Goal: Obtain resource: Obtain resource

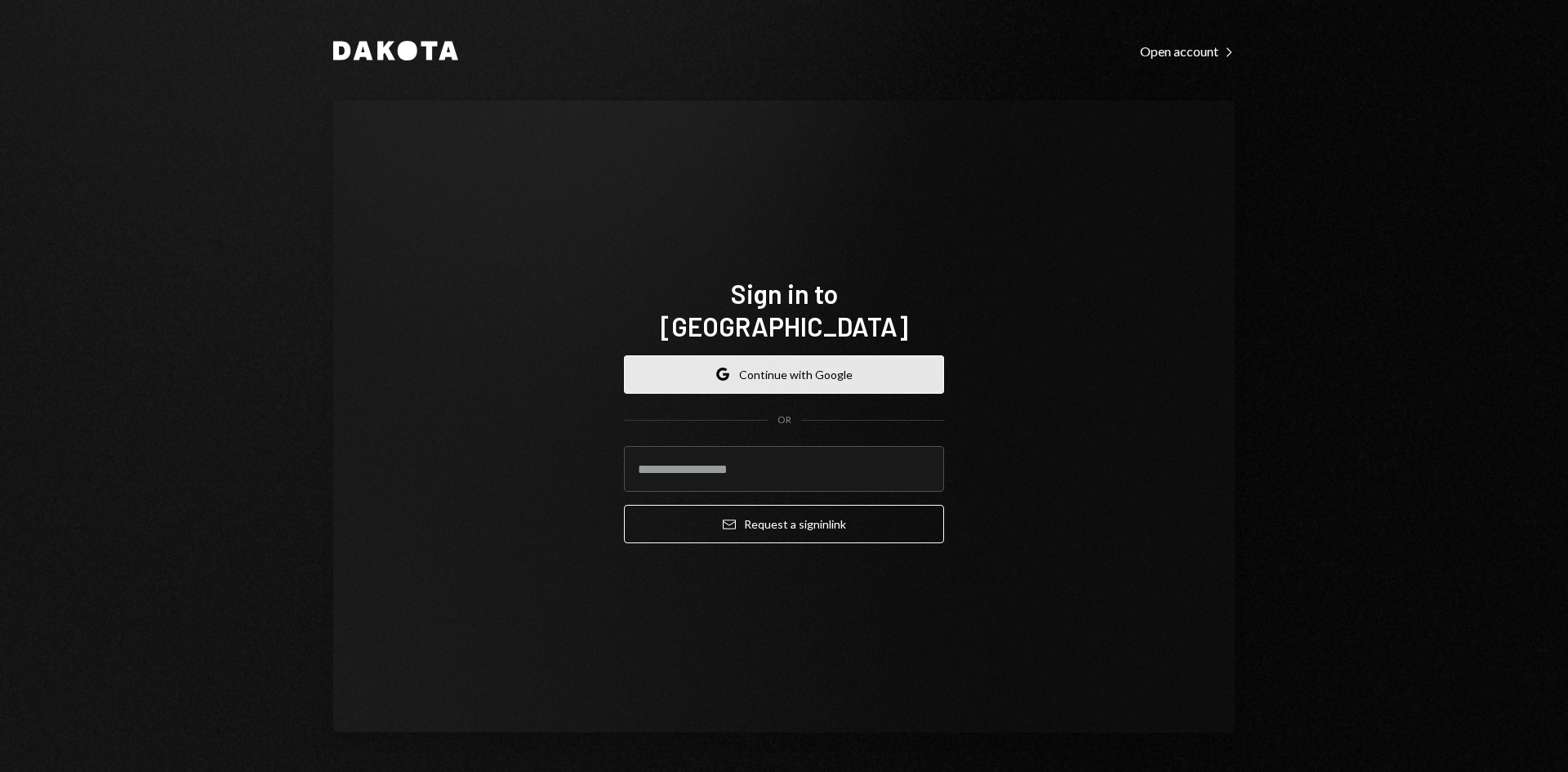
click at [730, 368] on icon "Google" at bounding box center [723, 374] width 13 height 13
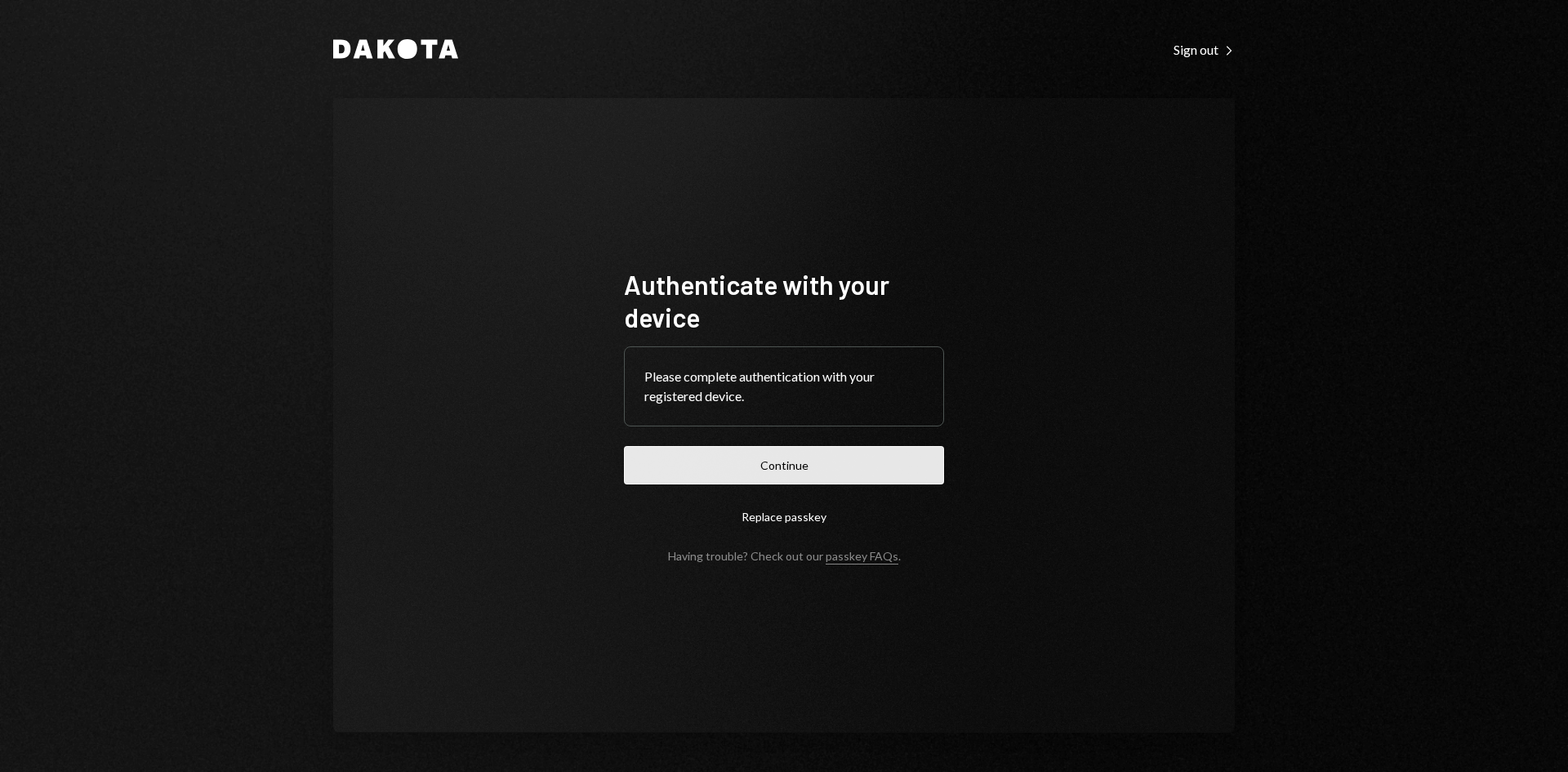
click at [718, 455] on button "Continue" at bounding box center [784, 465] width 320 height 38
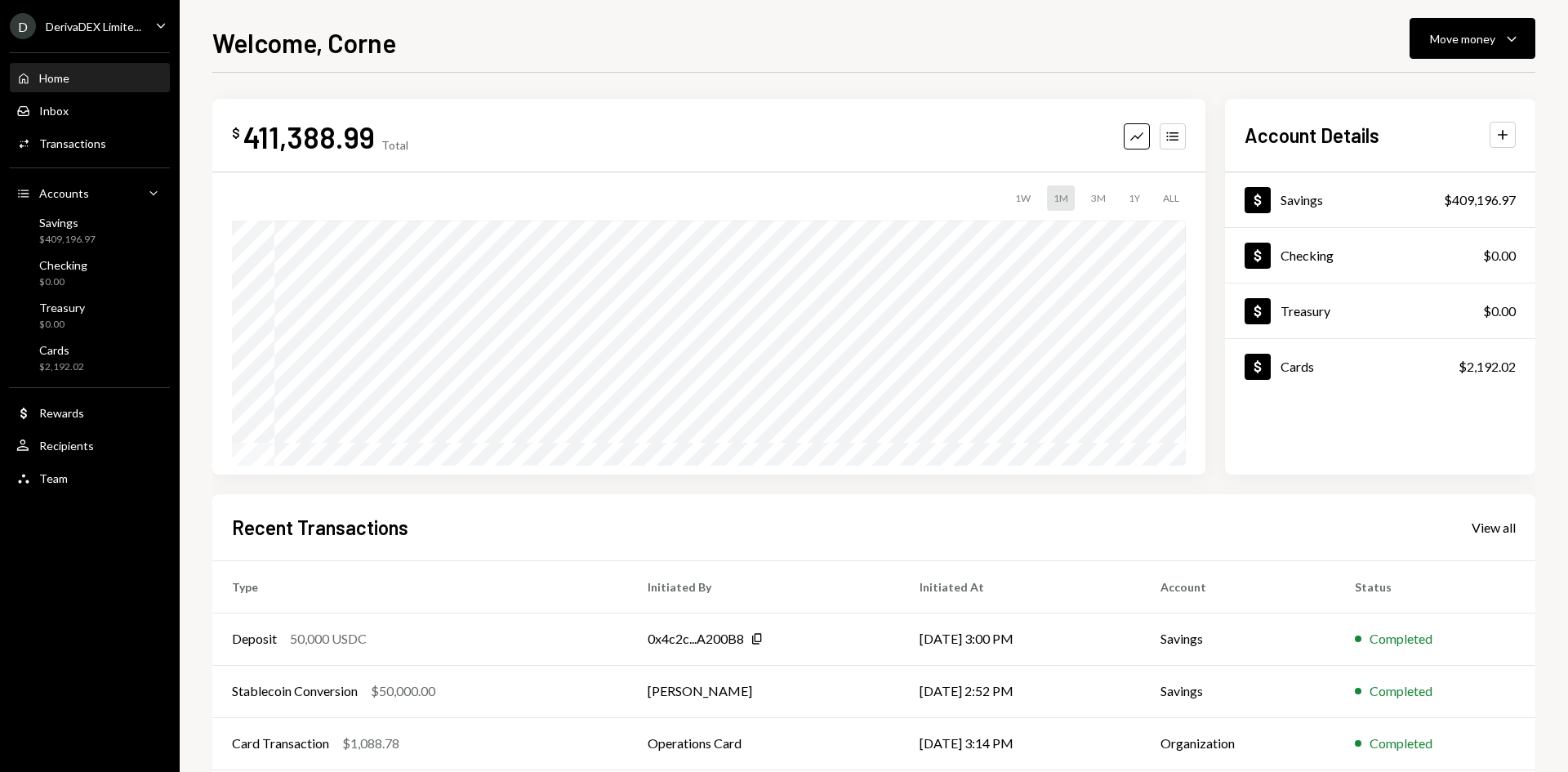
click at [108, 30] on div "DerivaDEX Limite..." at bounding box center [93, 27] width 95 height 14
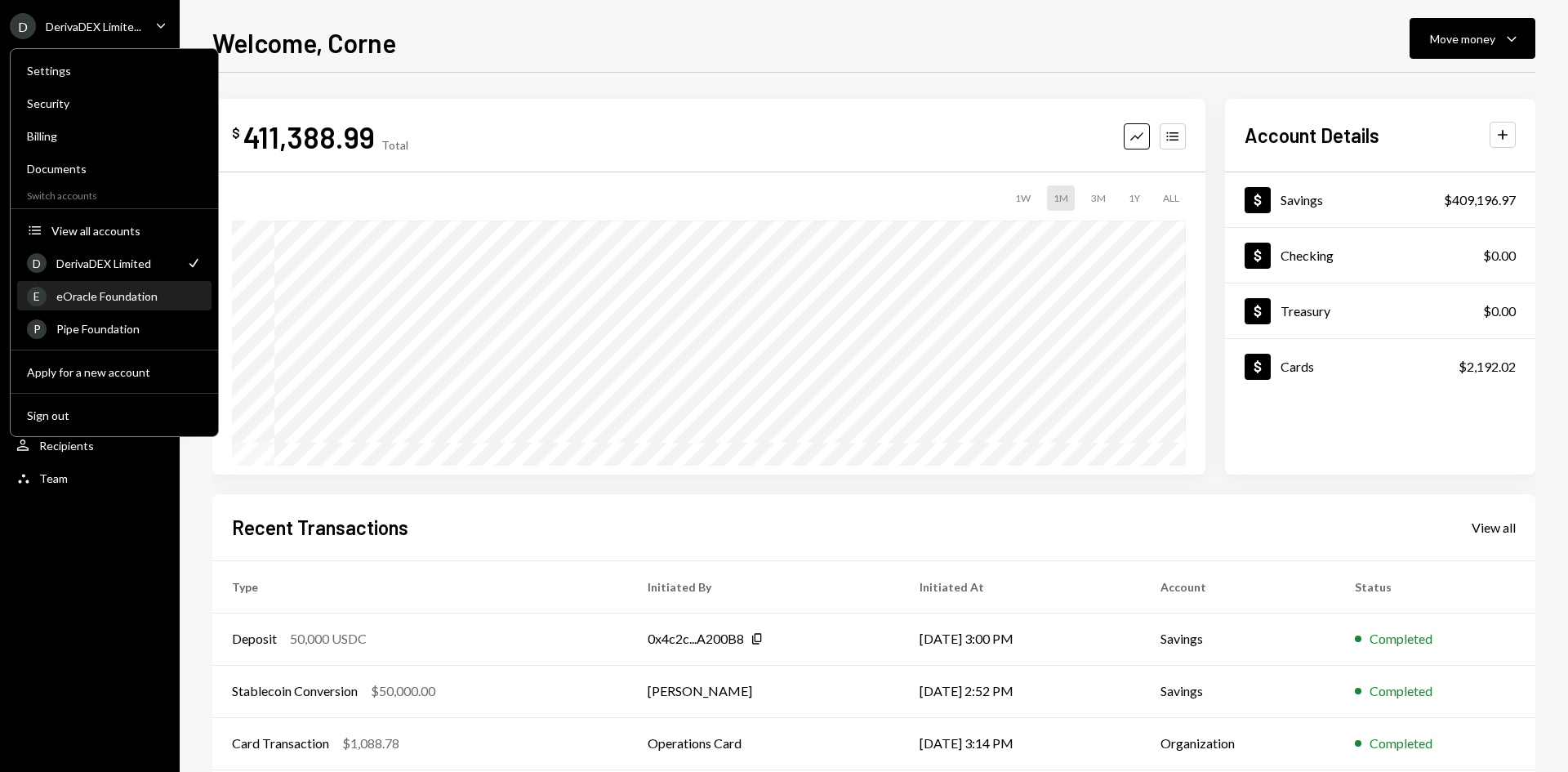
click at [102, 291] on div "eOracle Foundation" at bounding box center [129, 296] width 145 height 14
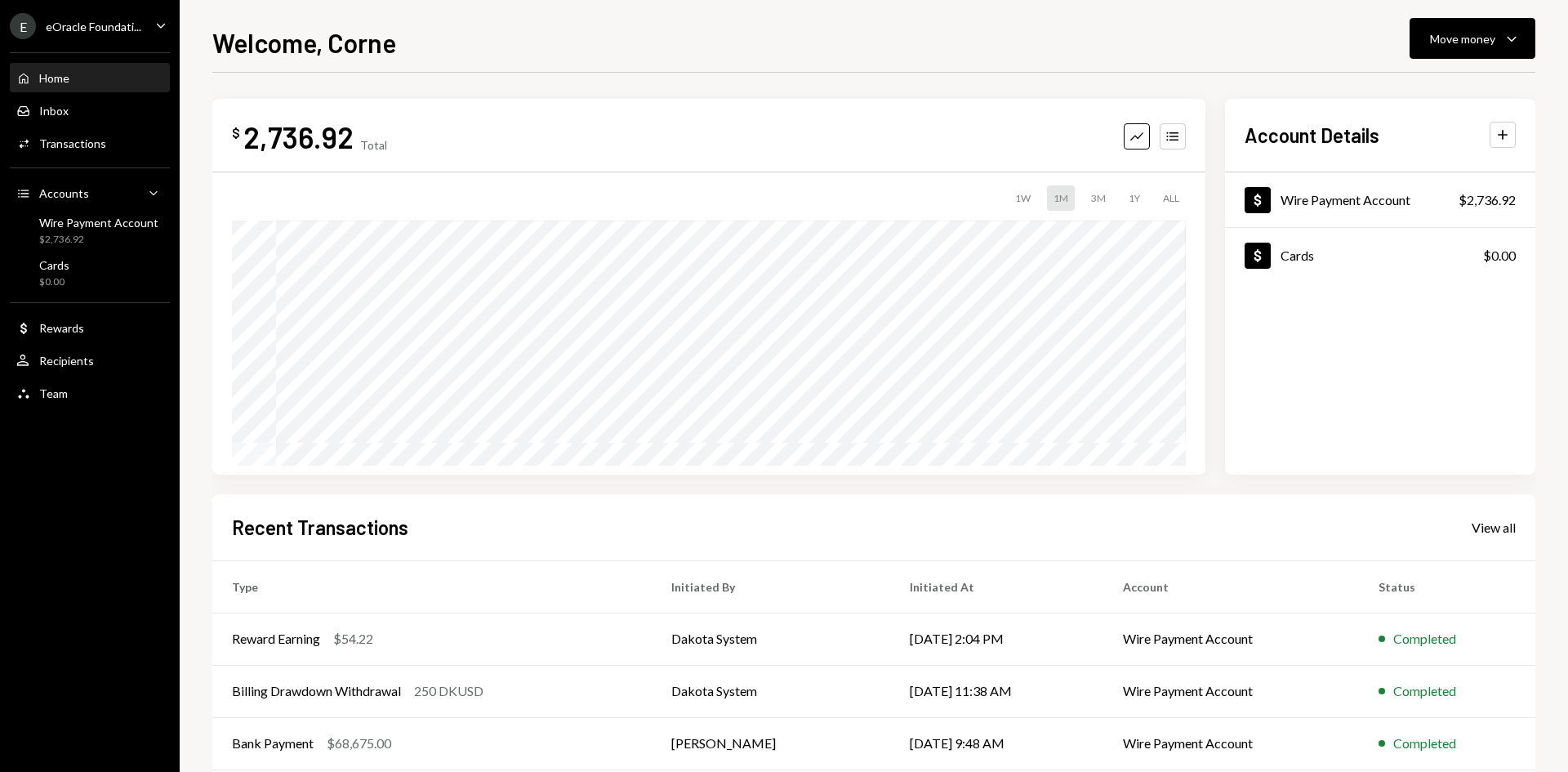
click at [112, 24] on div "eOracle Foundati..." at bounding box center [93, 27] width 95 height 14
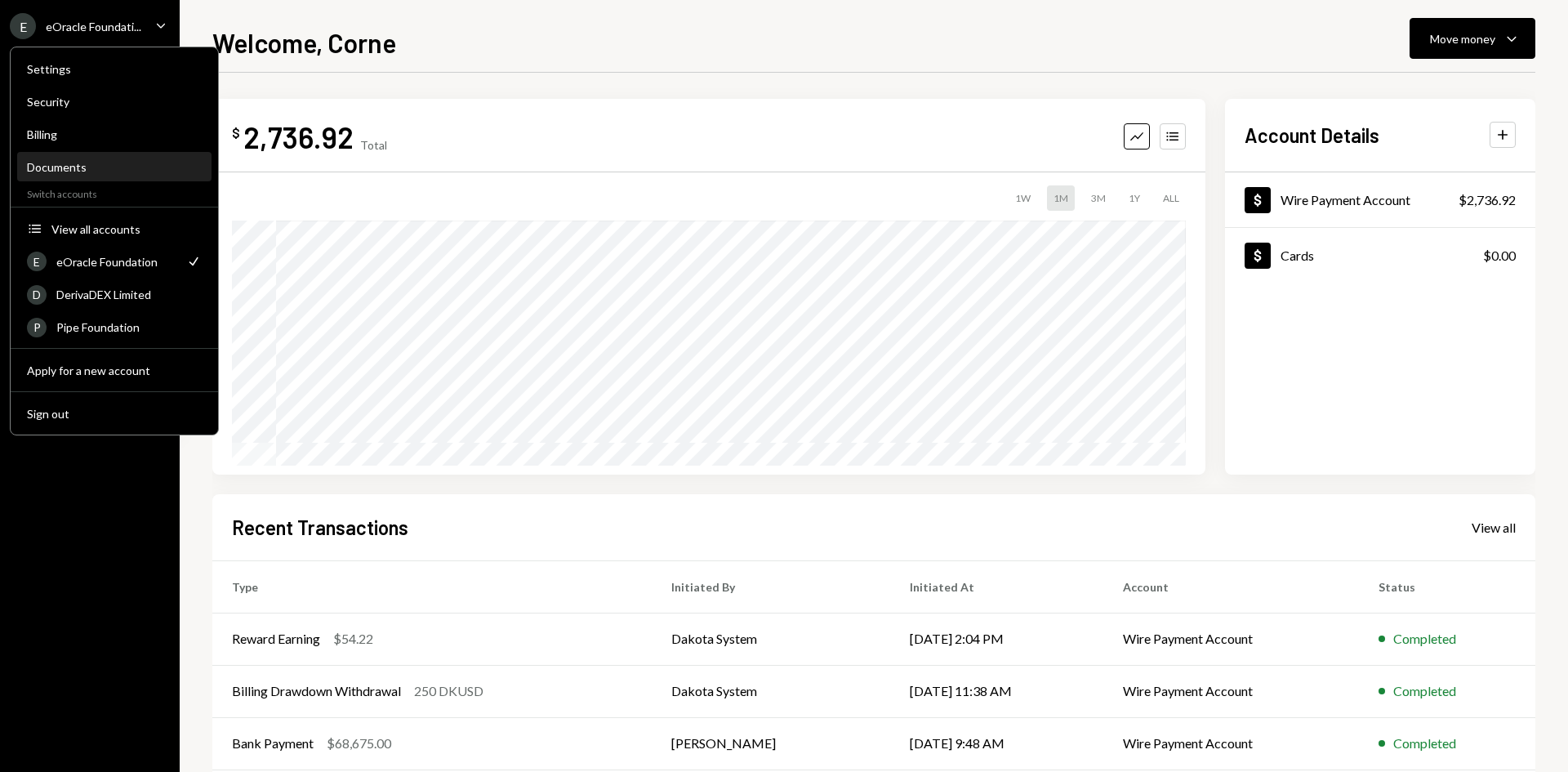
click at [59, 167] on div "Documents" at bounding box center [114, 167] width 175 height 14
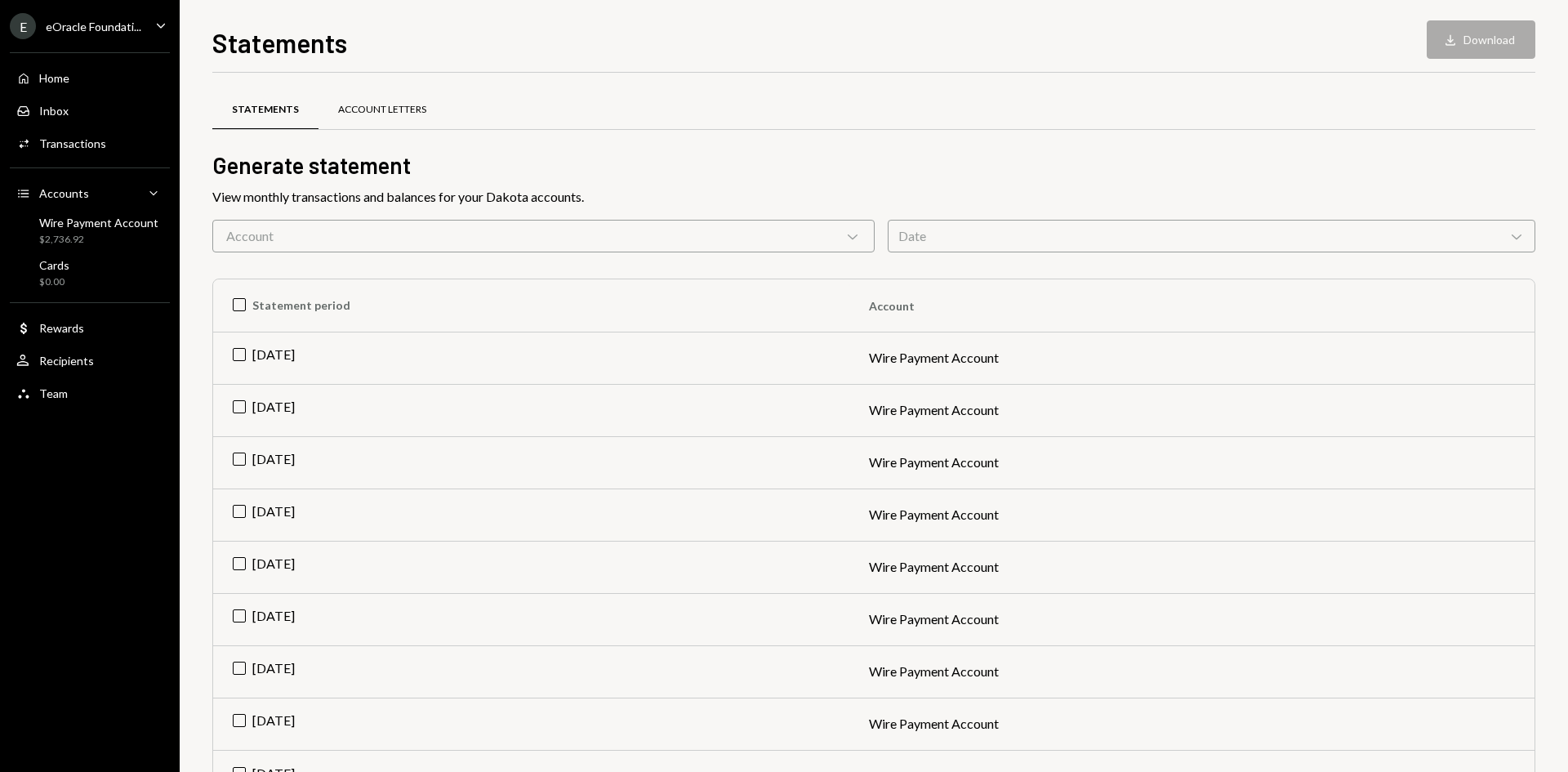
click at [393, 121] on div "Account Letters" at bounding box center [383, 110] width 128 height 39
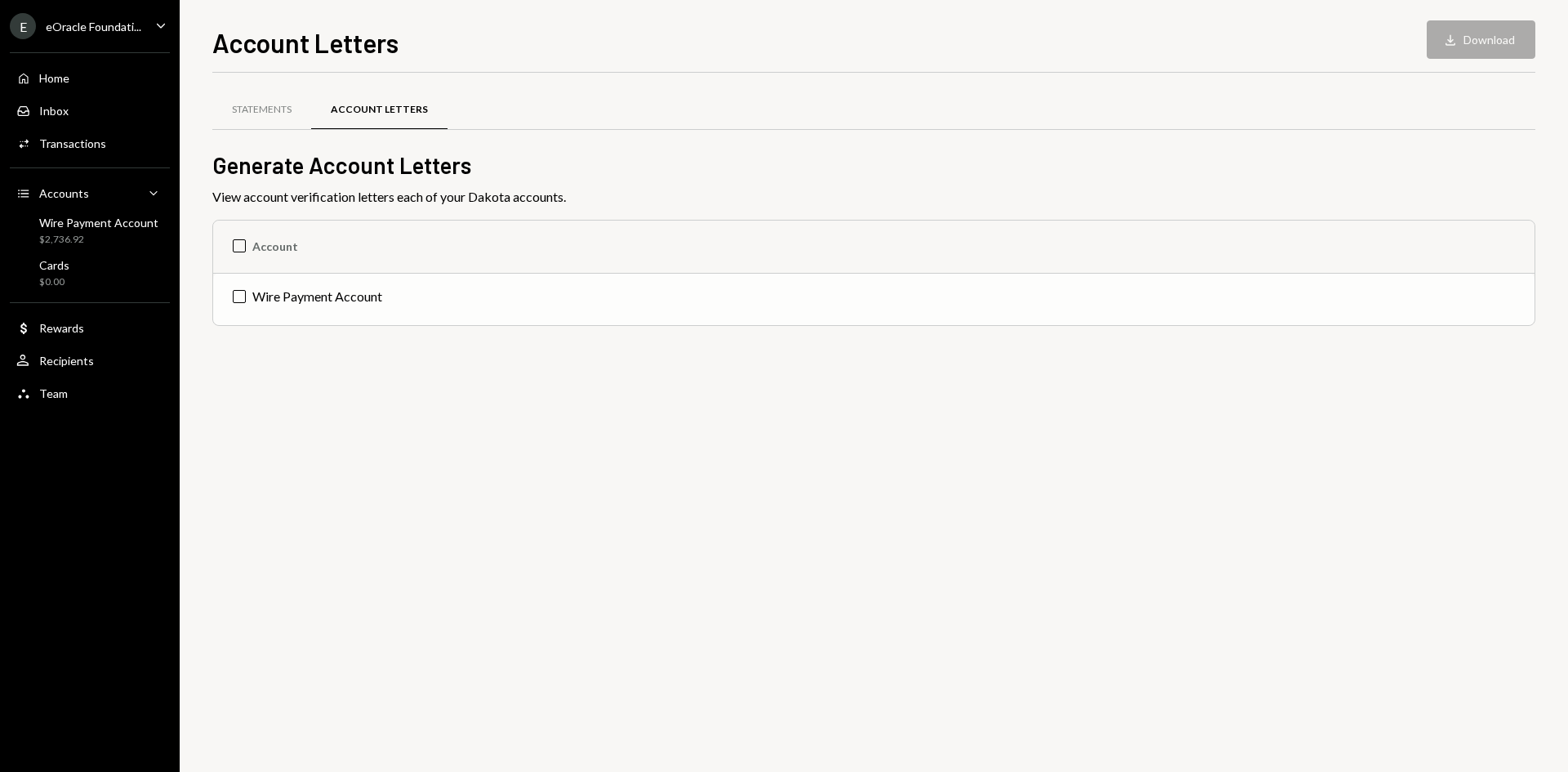
click at [241, 295] on td "Wire Payment Account" at bounding box center [874, 299] width 1321 height 52
click at [1454, 42] on icon "Download" at bounding box center [1451, 40] width 17 height 17
